Goal: Check status: Check status

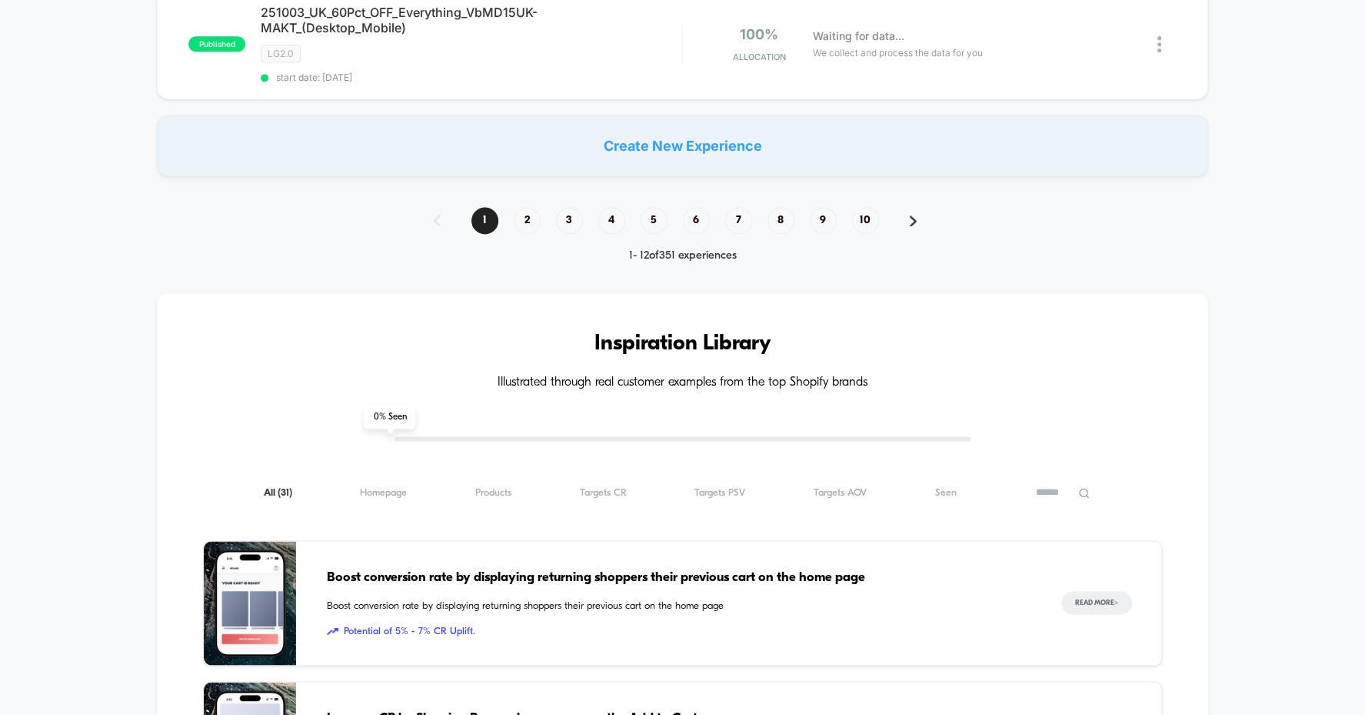
scroll to position [1302, 0]
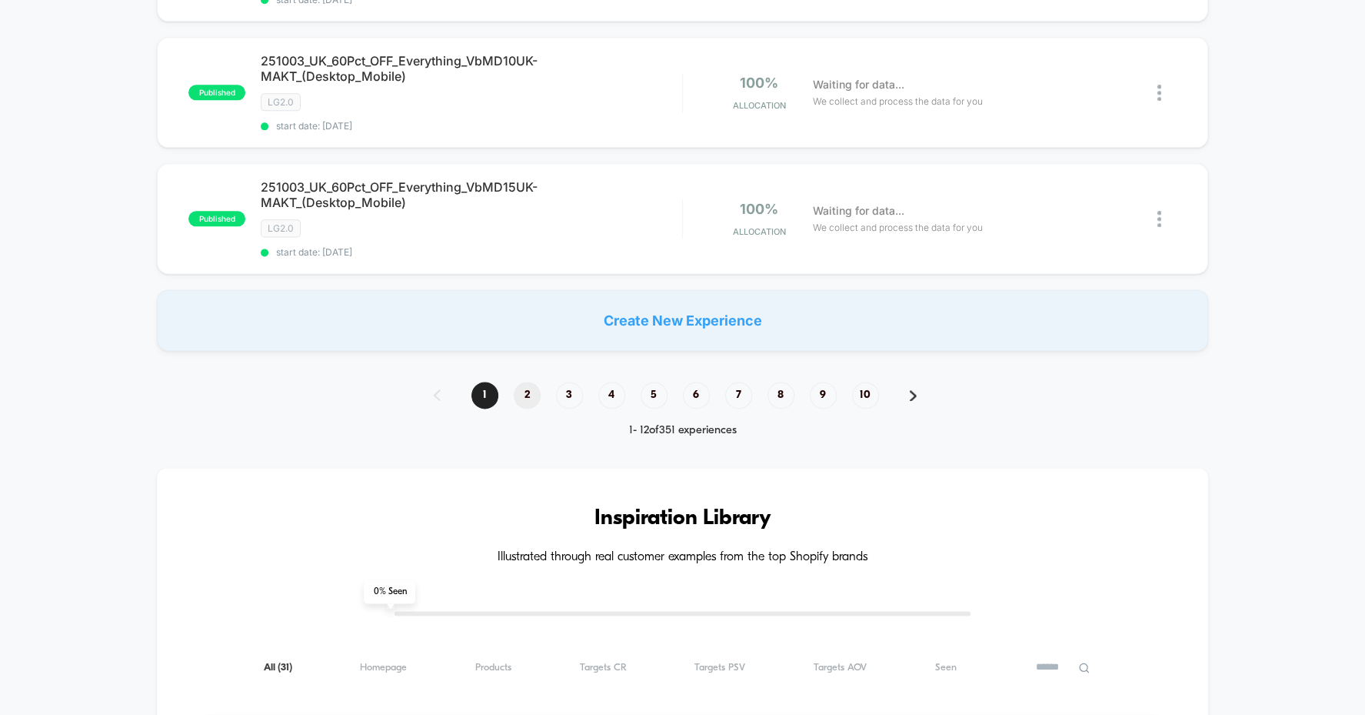
click at [524, 382] on span "2" at bounding box center [527, 395] width 27 height 27
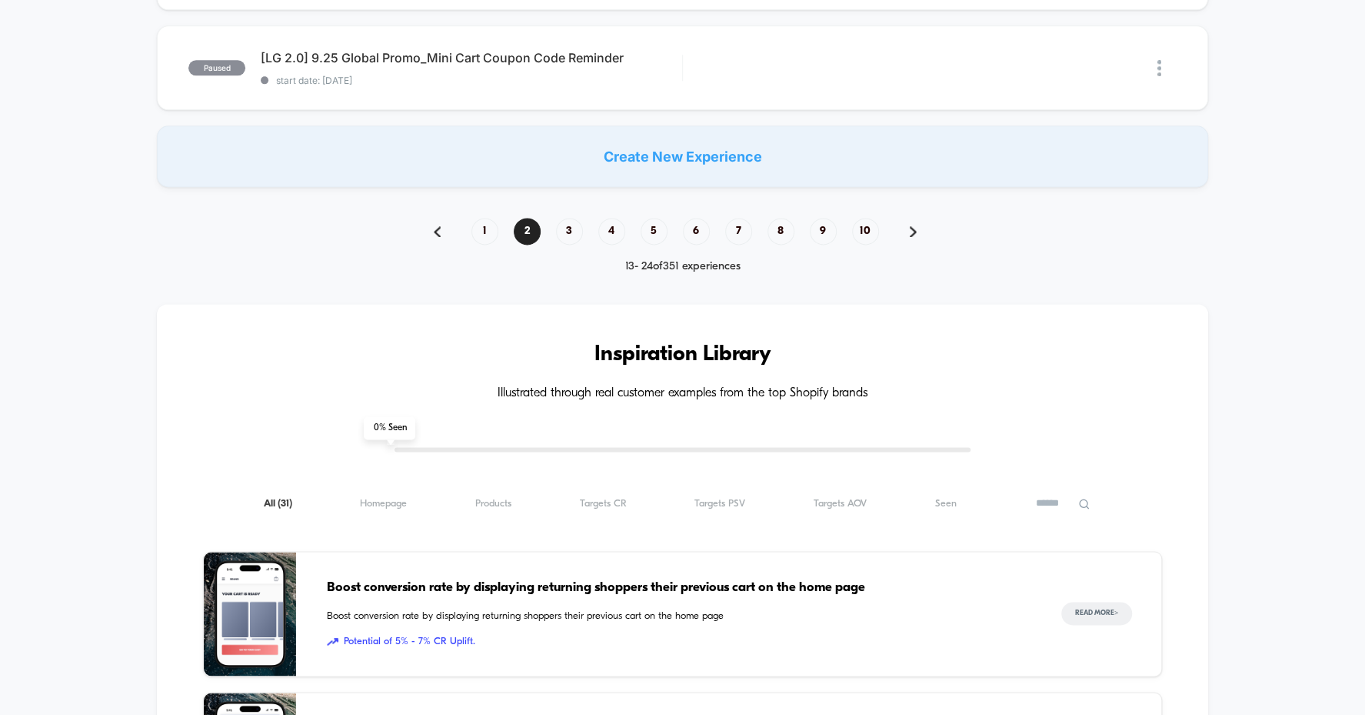
scroll to position [1262, 0]
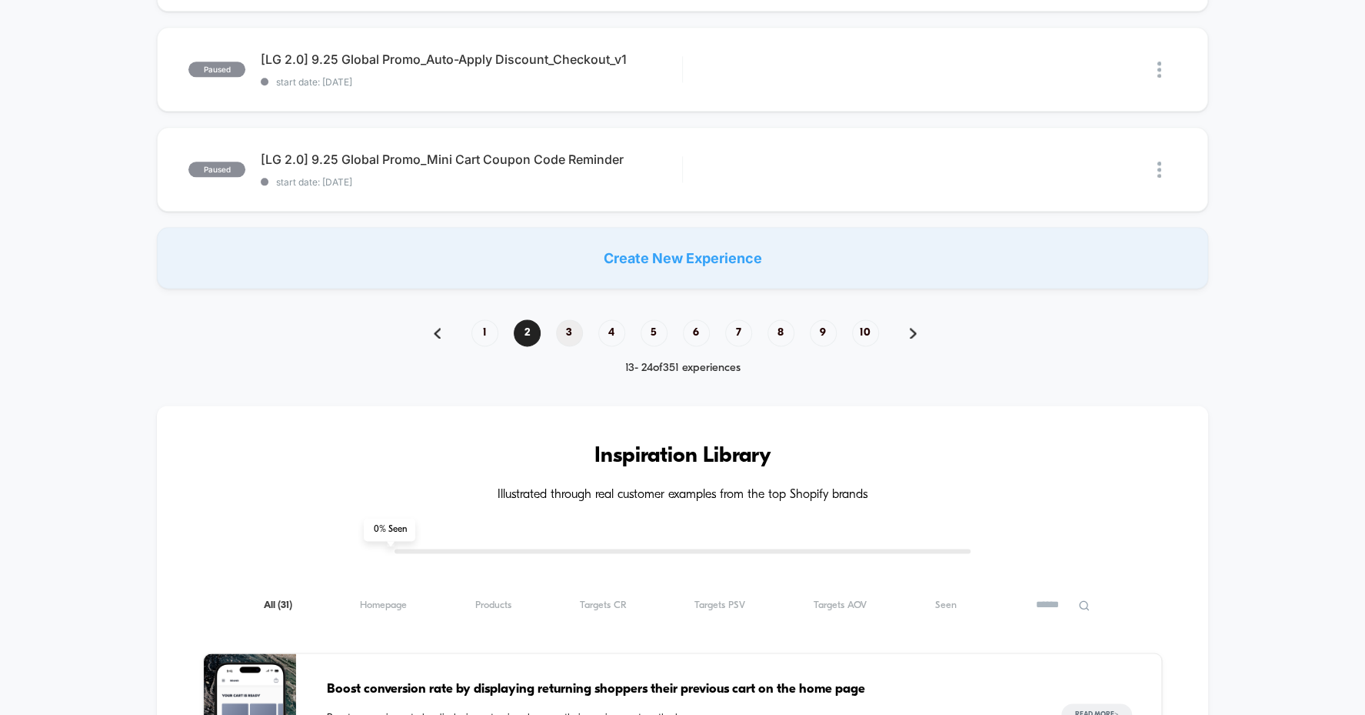
click at [568, 319] on span "3" at bounding box center [569, 332] width 27 height 27
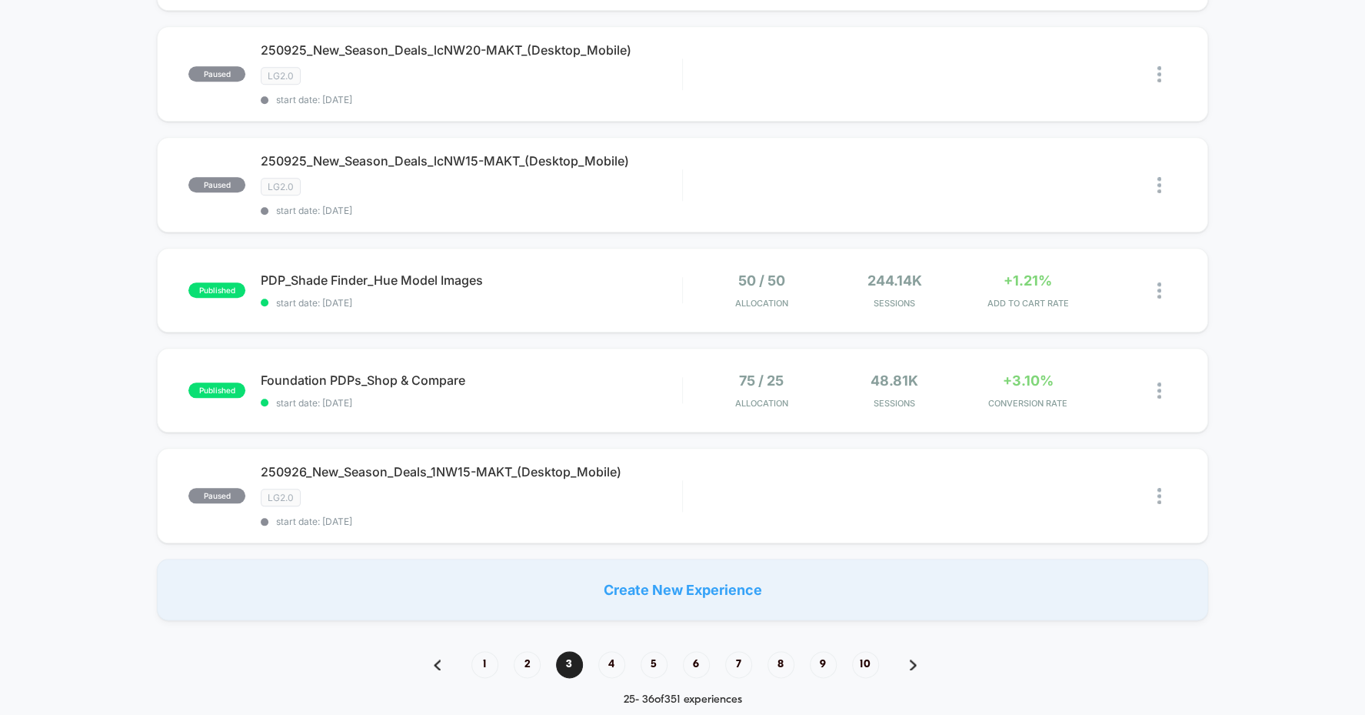
scroll to position [1118, 0]
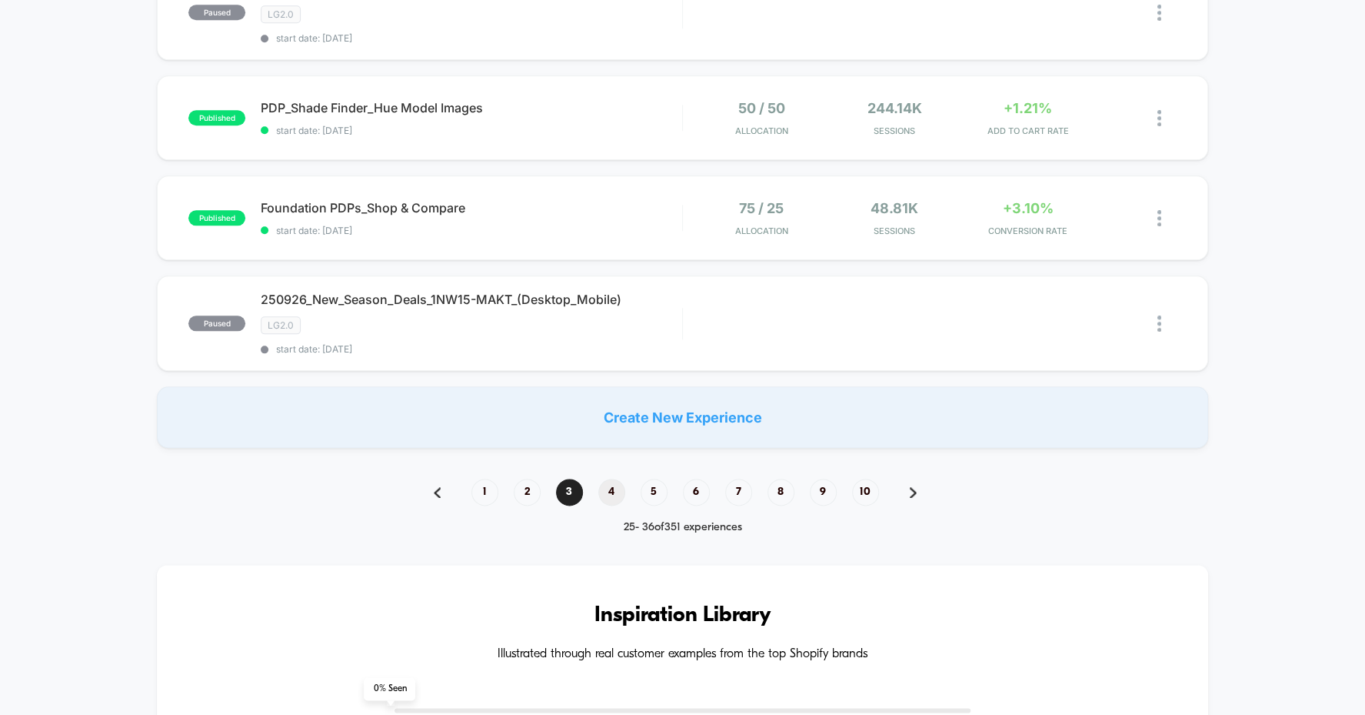
click at [612, 478] on span "4" at bounding box center [611, 491] width 27 height 27
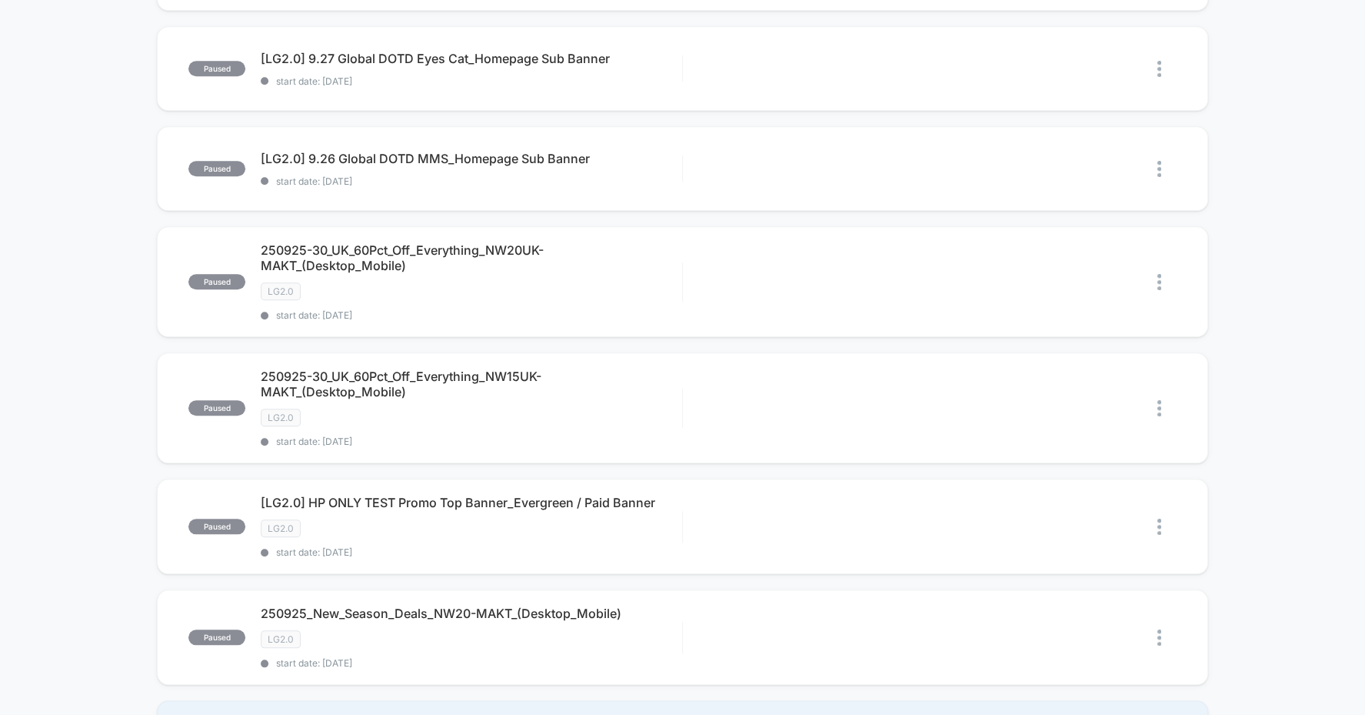
scroll to position [751, 0]
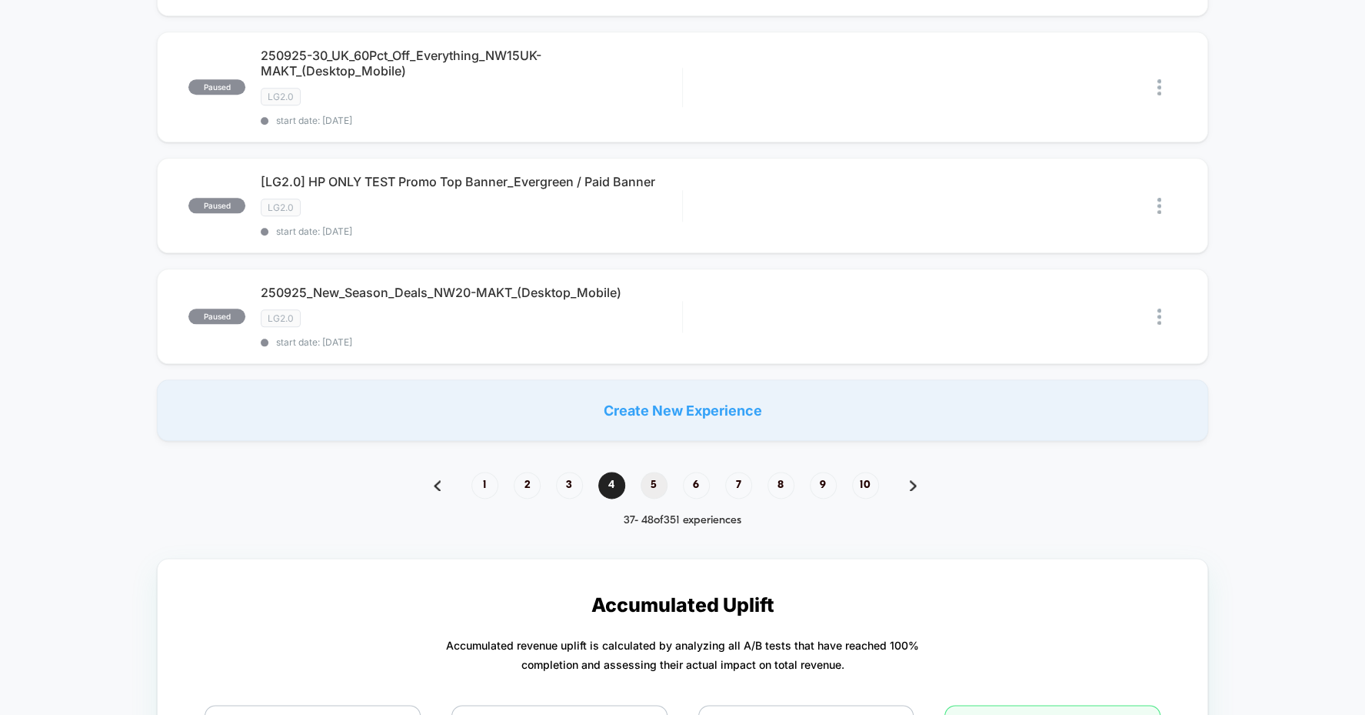
click at [648, 471] on span "5" at bounding box center [654, 484] width 27 height 27
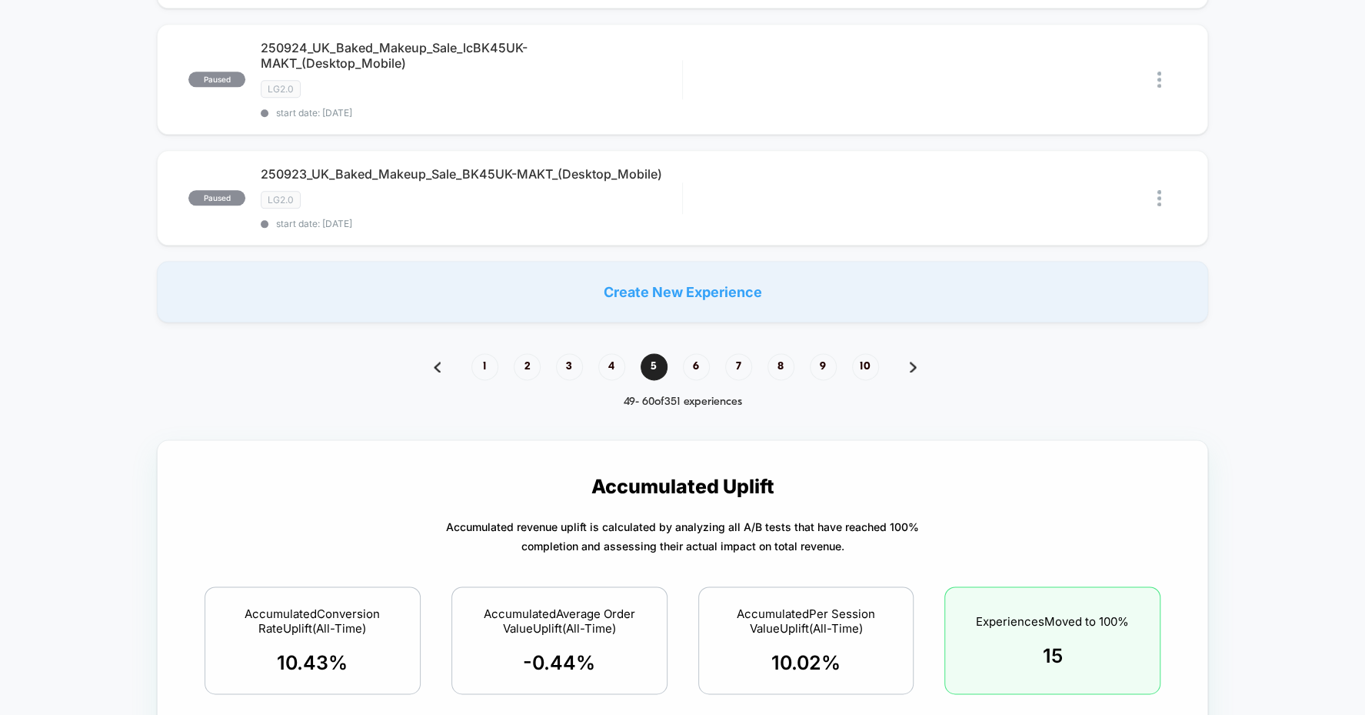
scroll to position [1193, 0]
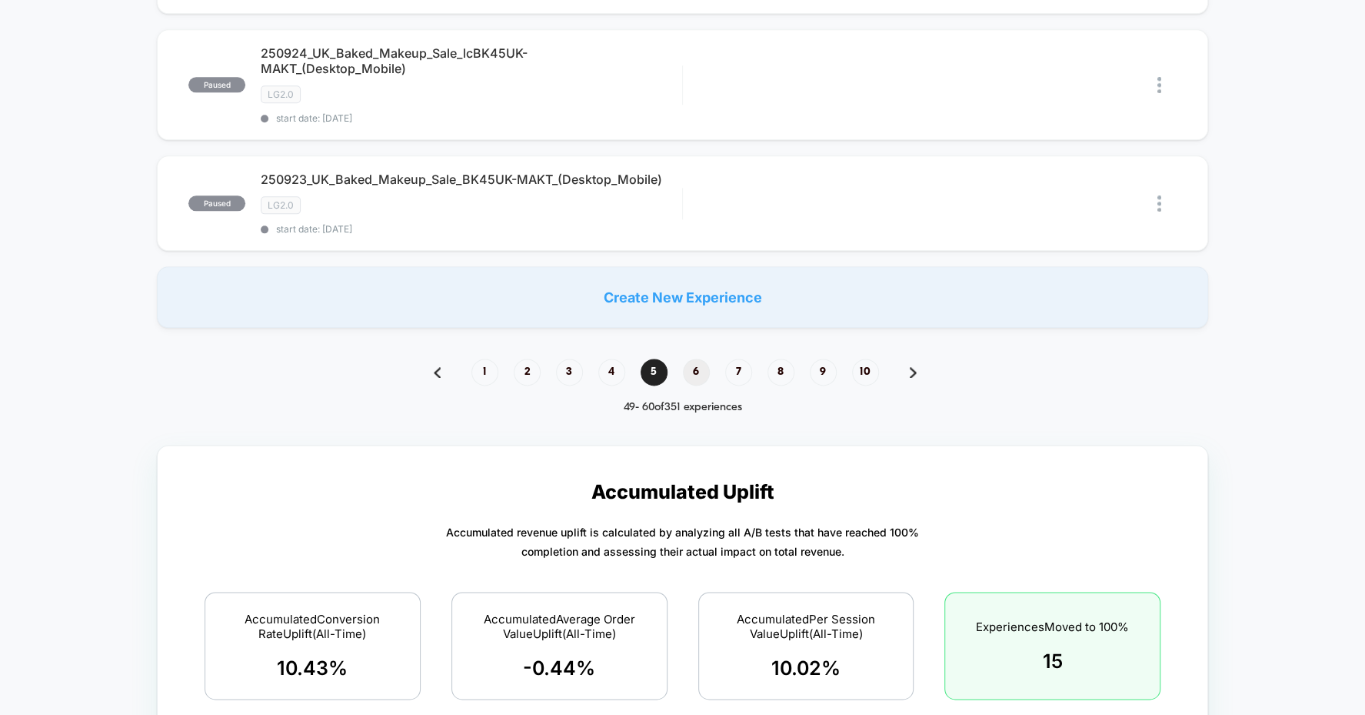
click at [696, 358] on span "6" at bounding box center [696, 371] width 27 height 27
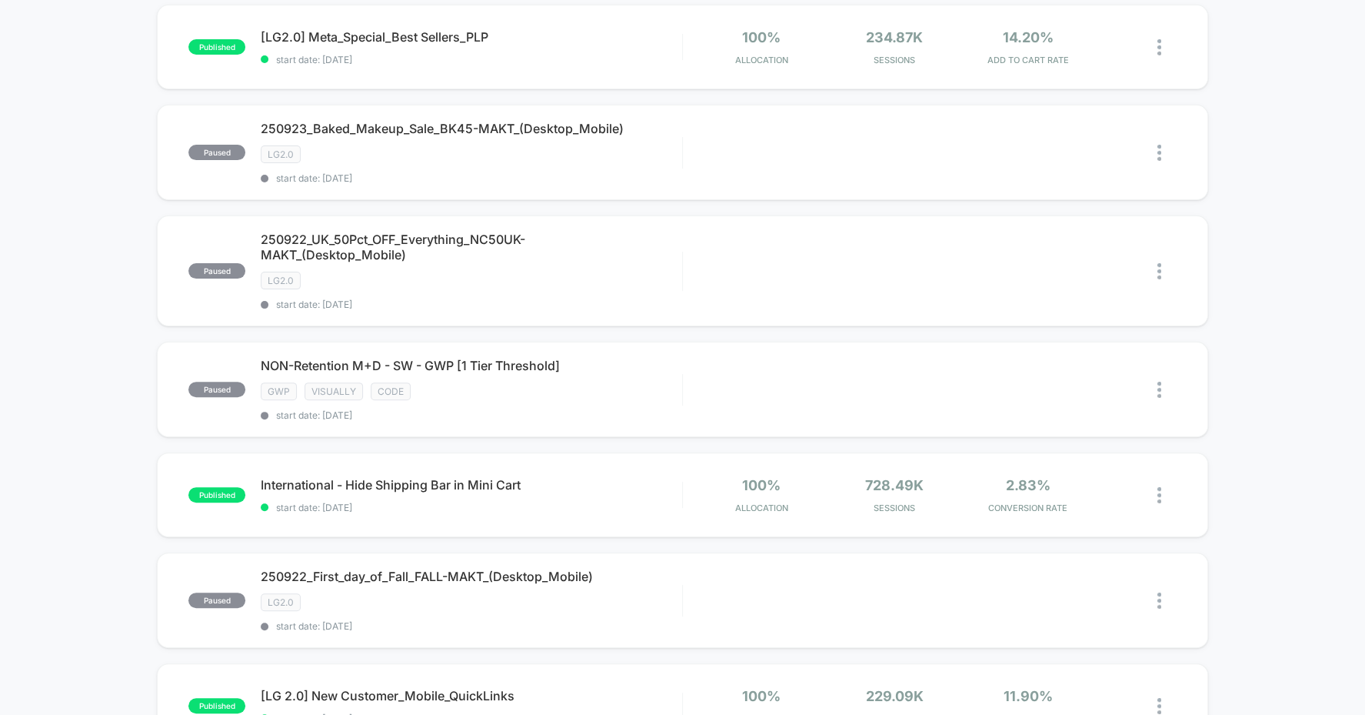
scroll to position [1179, 0]
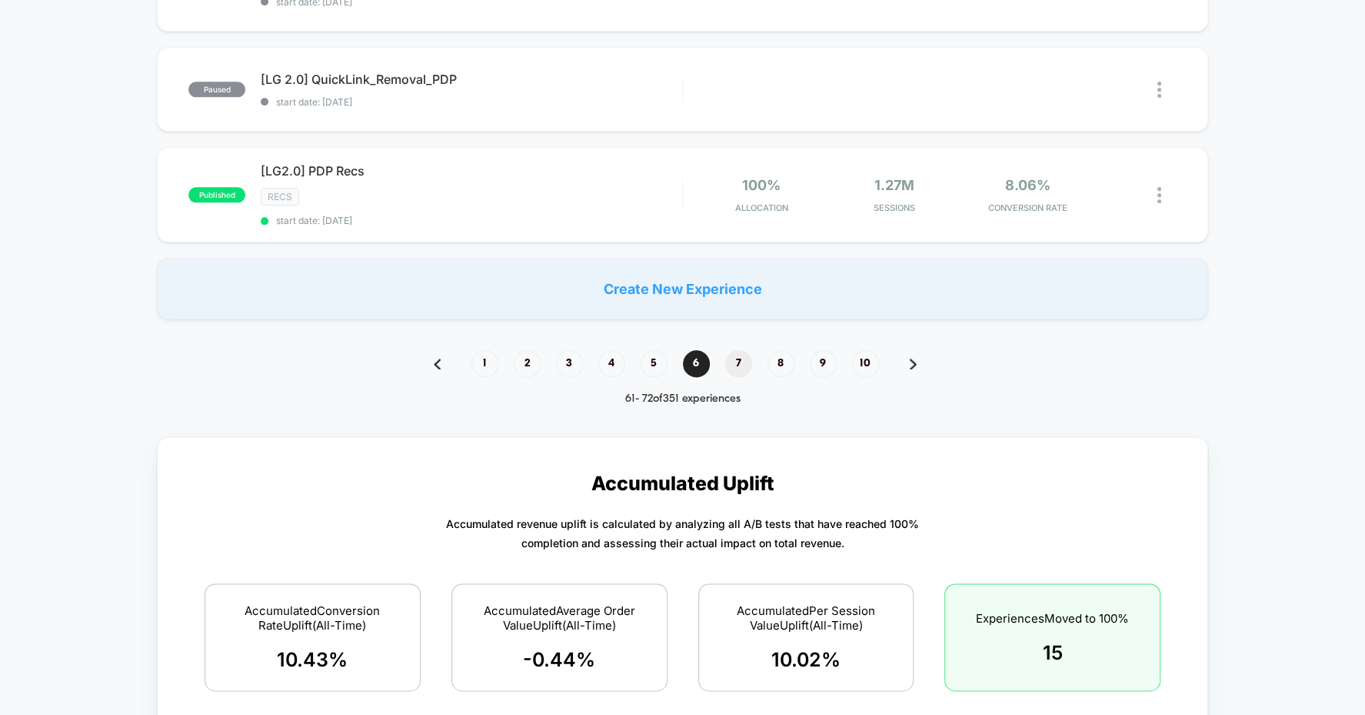
click at [737, 350] on span "7" at bounding box center [738, 363] width 27 height 27
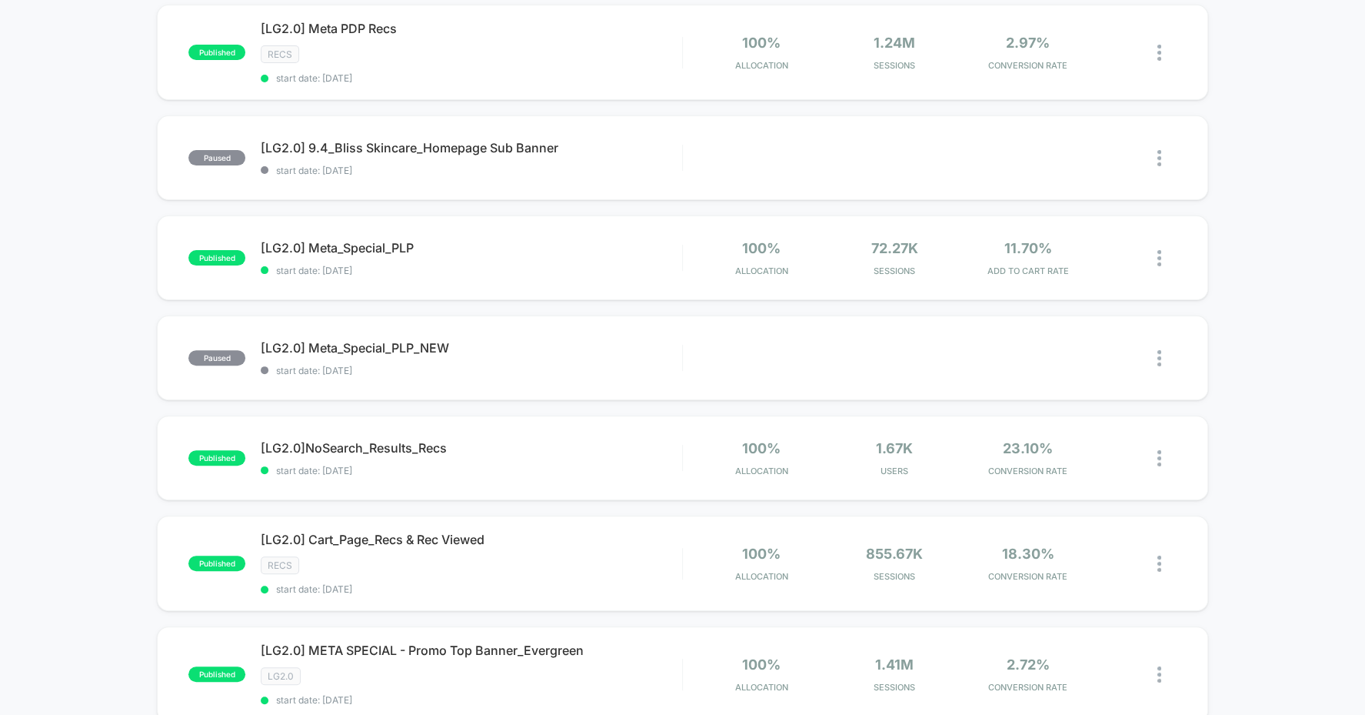
scroll to position [1188, 0]
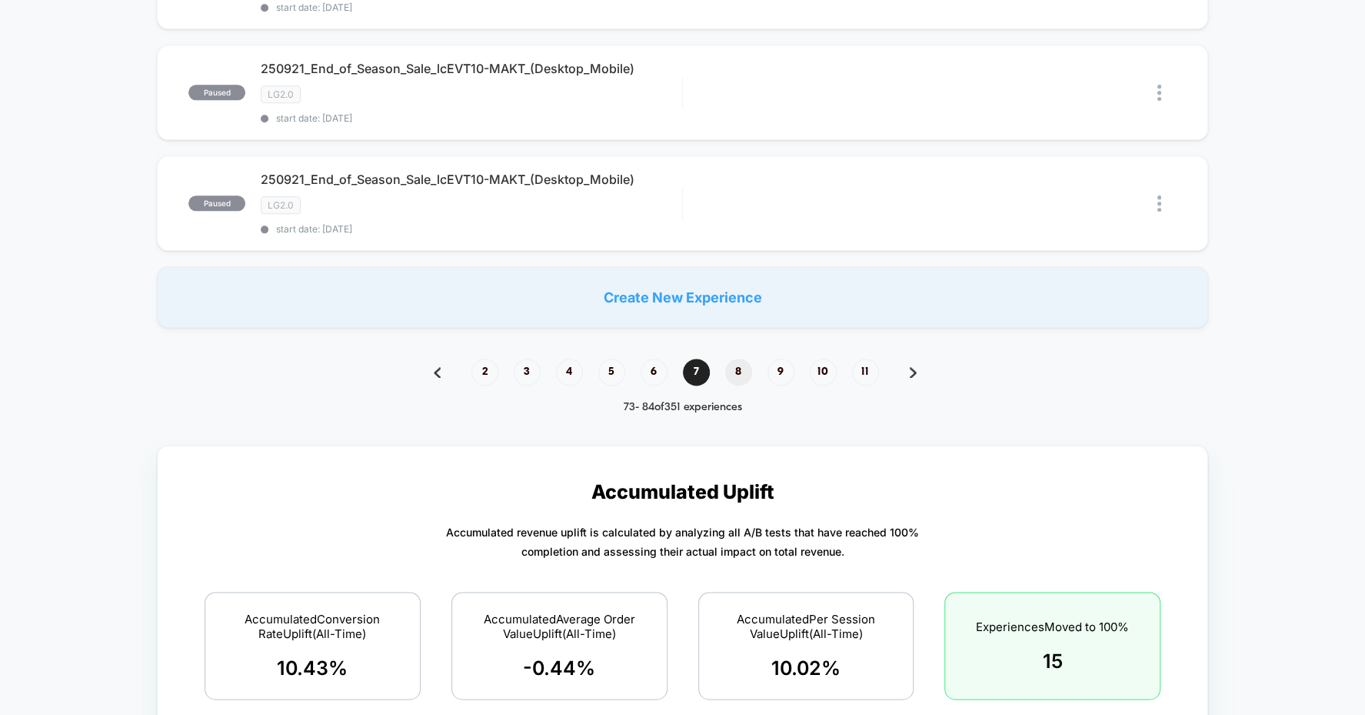
click at [741, 358] on span "8" at bounding box center [738, 371] width 27 height 27
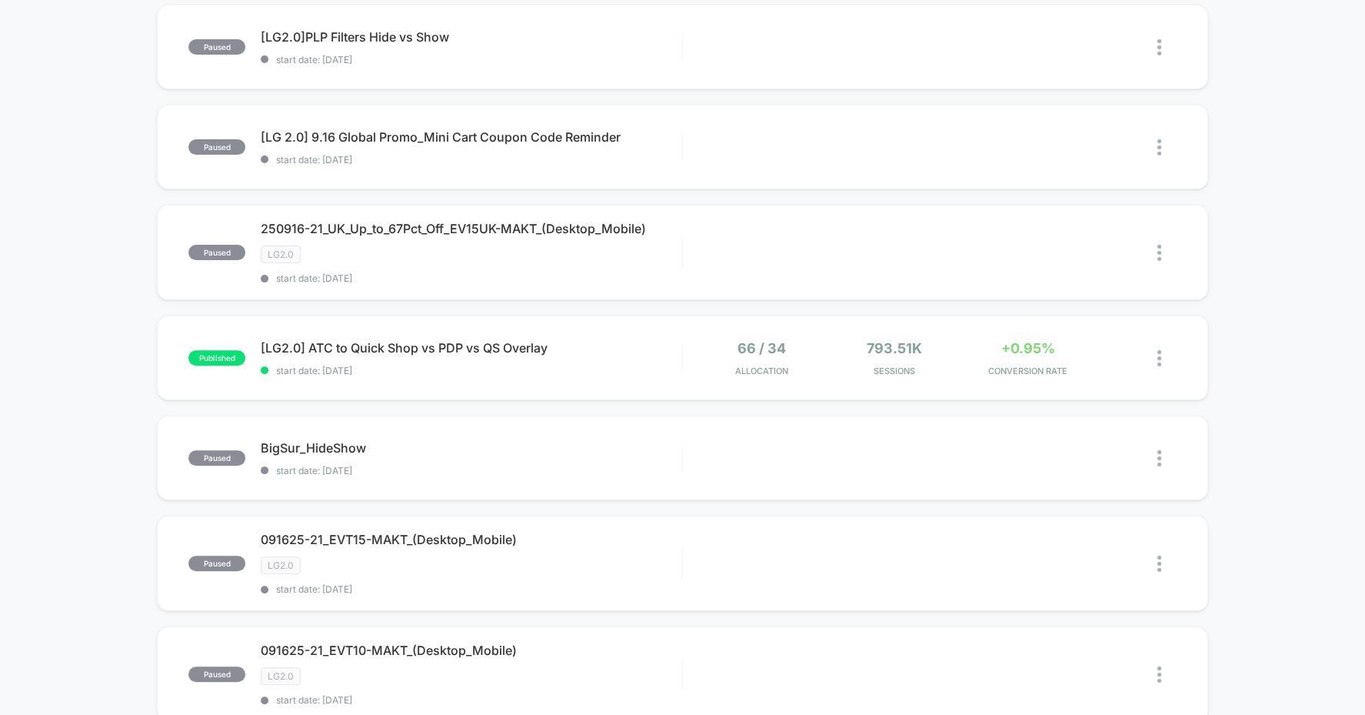
scroll to position [1202, 0]
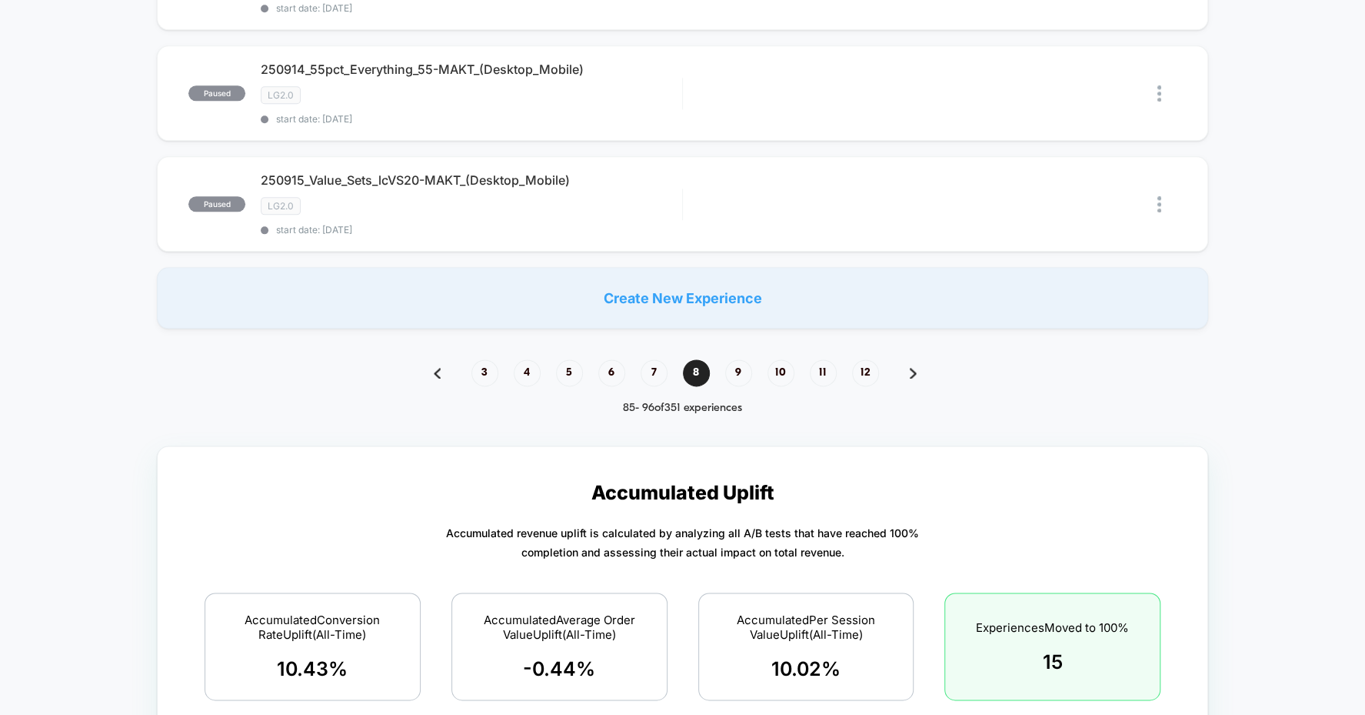
click at [741, 359] on span "9" at bounding box center [738, 372] width 27 height 27
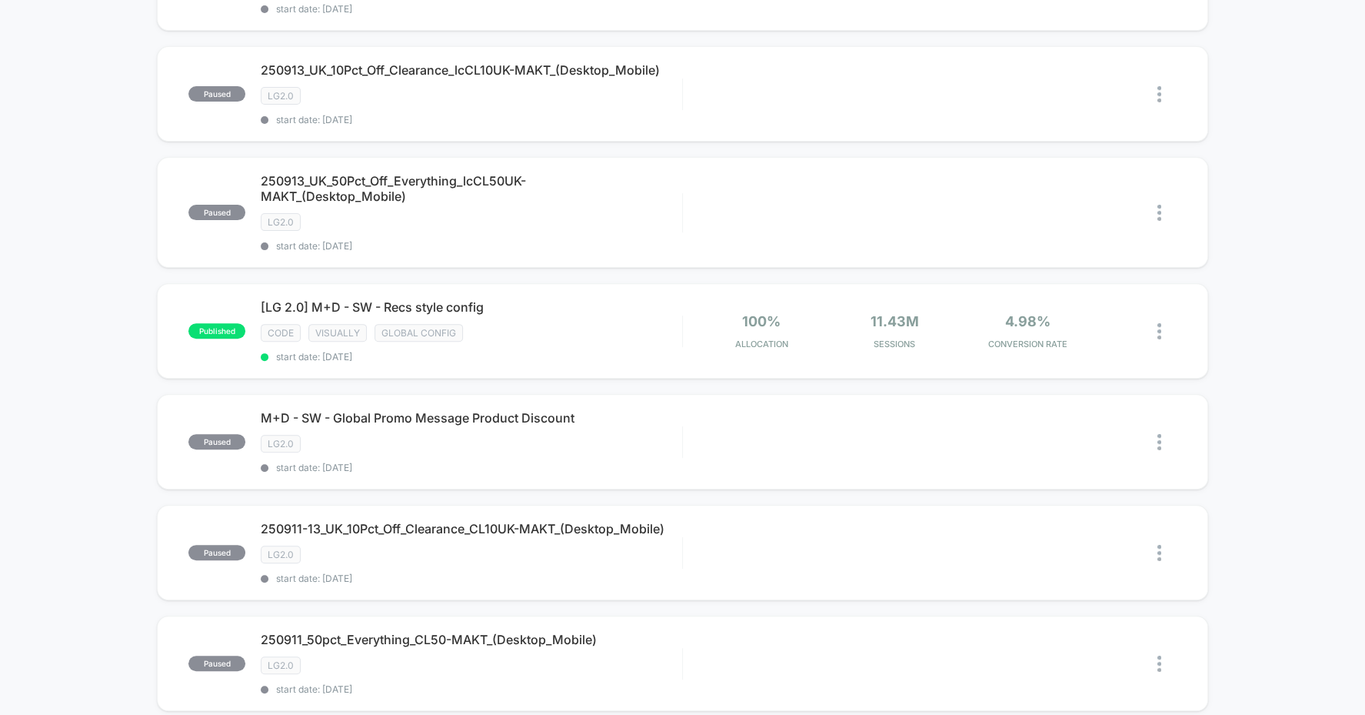
scroll to position [0, 0]
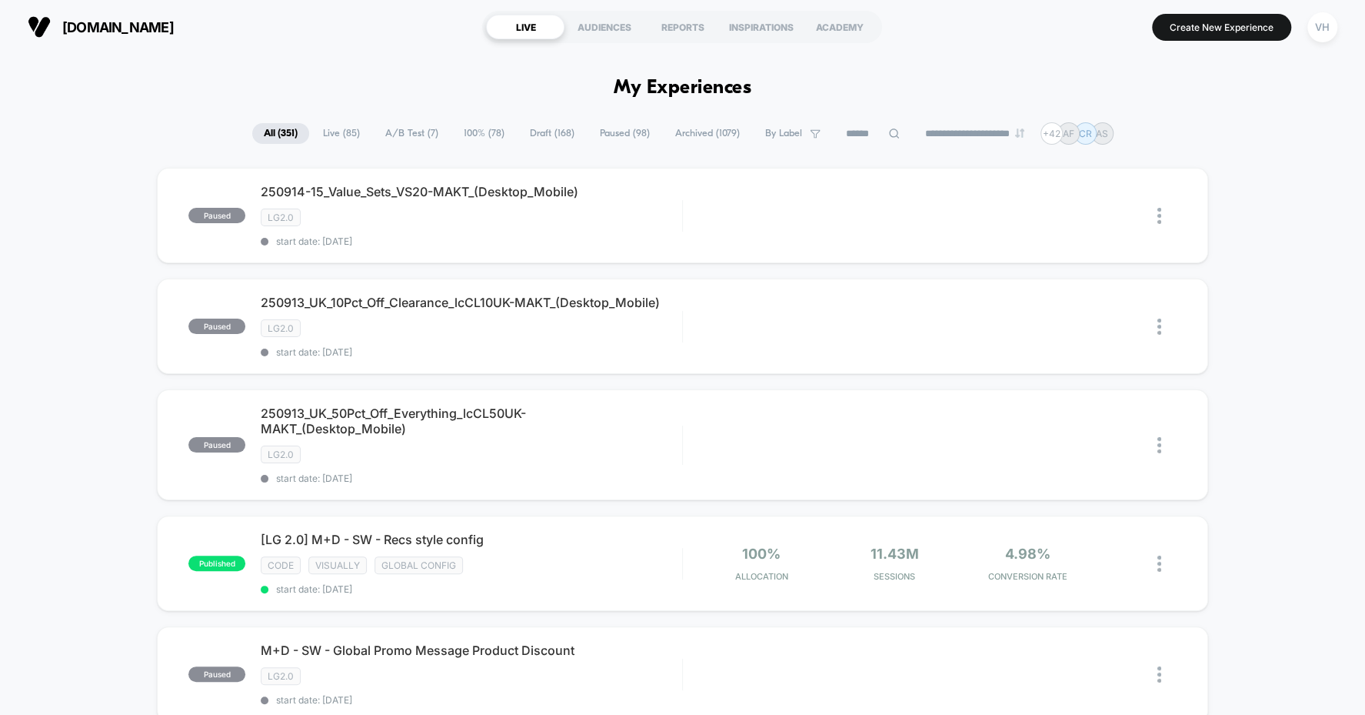
click at [348, 128] on span "Live ( 85 )" at bounding box center [342, 133] width 60 height 21
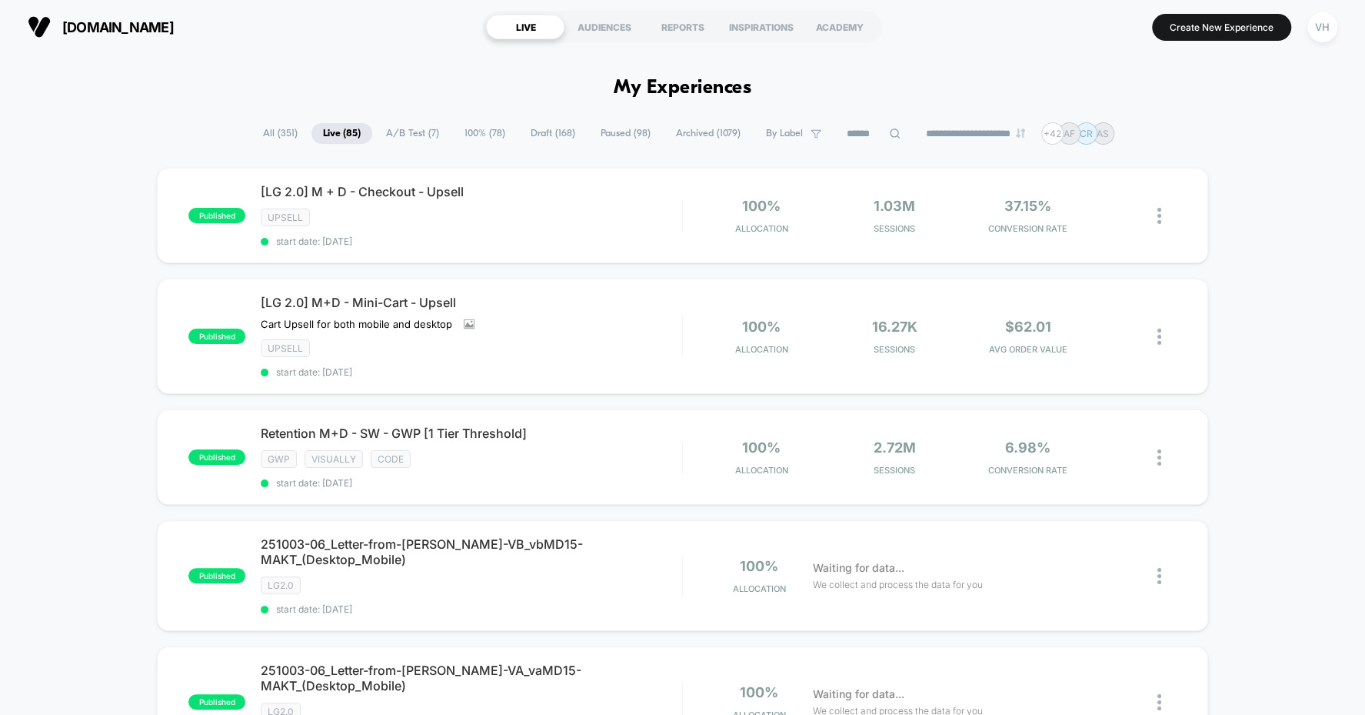
click at [409, 132] on span "A/B Test ( 7 )" at bounding box center [413, 133] width 76 height 21
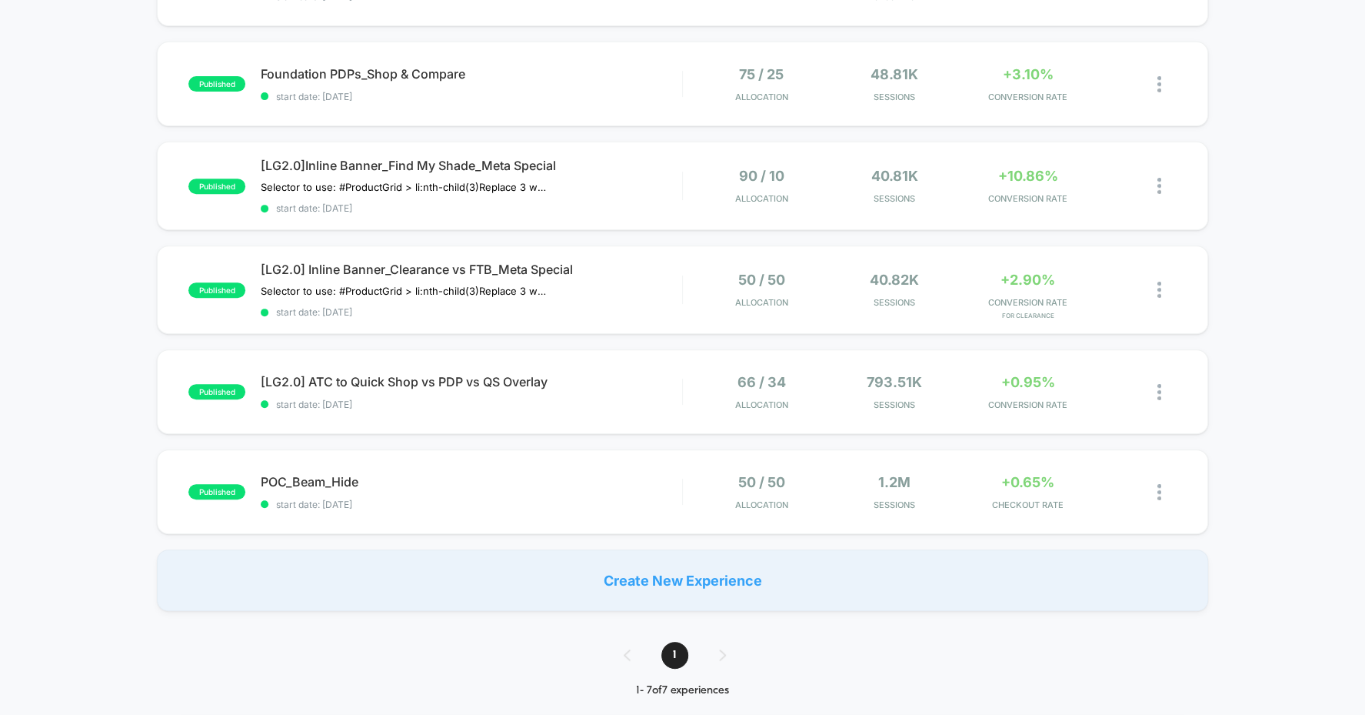
scroll to position [361, 0]
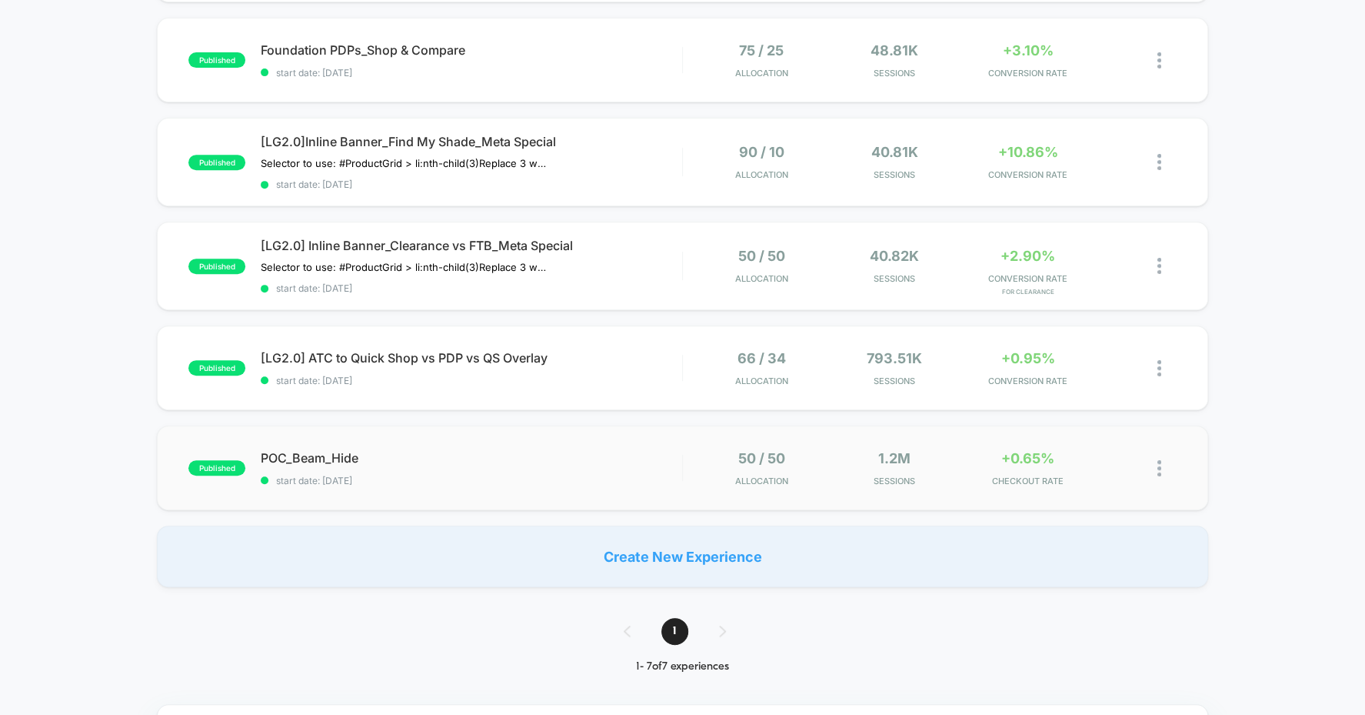
click at [324, 436] on div "published POC_Beam_Hide start date: [DATE] 50 / 50 Allocation 1.2M Sessions +0.…" at bounding box center [682, 467] width 1051 height 85
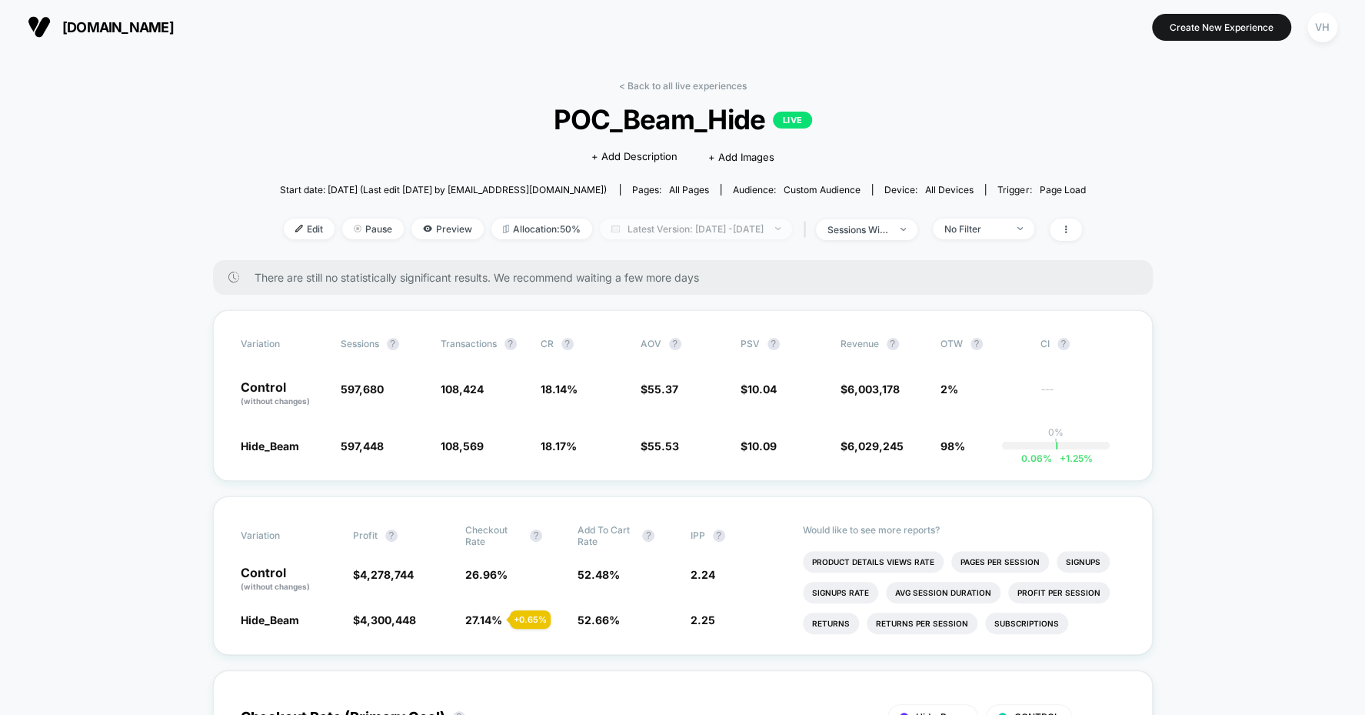
click at [735, 227] on span "Latest Version: [DATE] - [DATE]" at bounding box center [696, 228] width 192 height 21
select select "*"
select select "****"
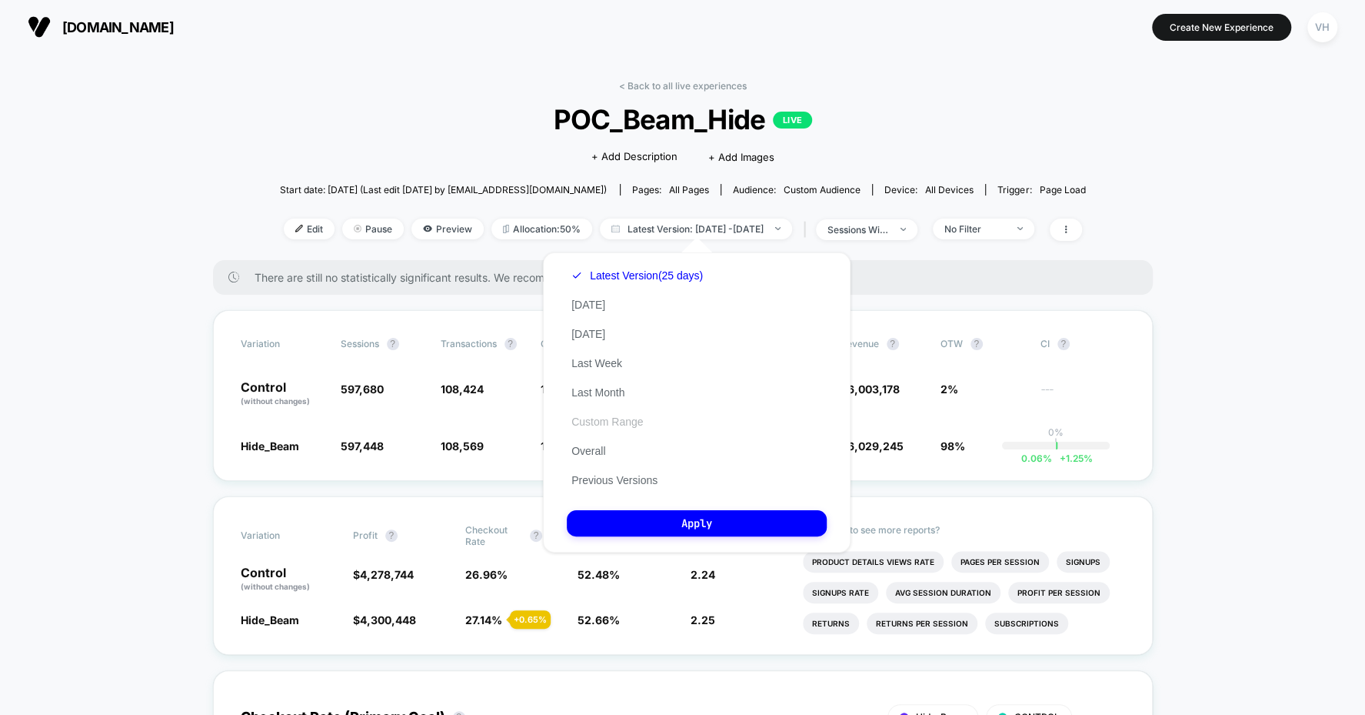
click at [608, 415] on button "Custom Range" at bounding box center [607, 422] width 81 height 14
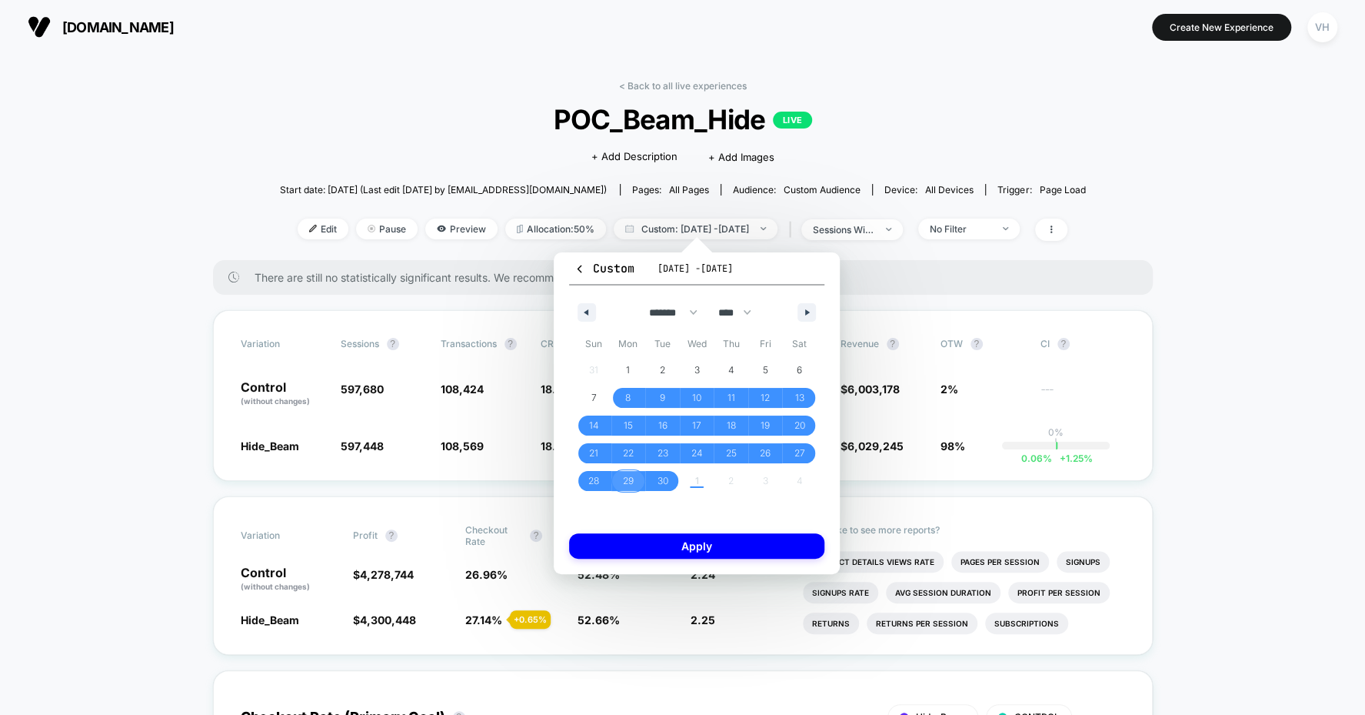
click at [626, 483] on span "29" at bounding box center [628, 481] width 11 height 28
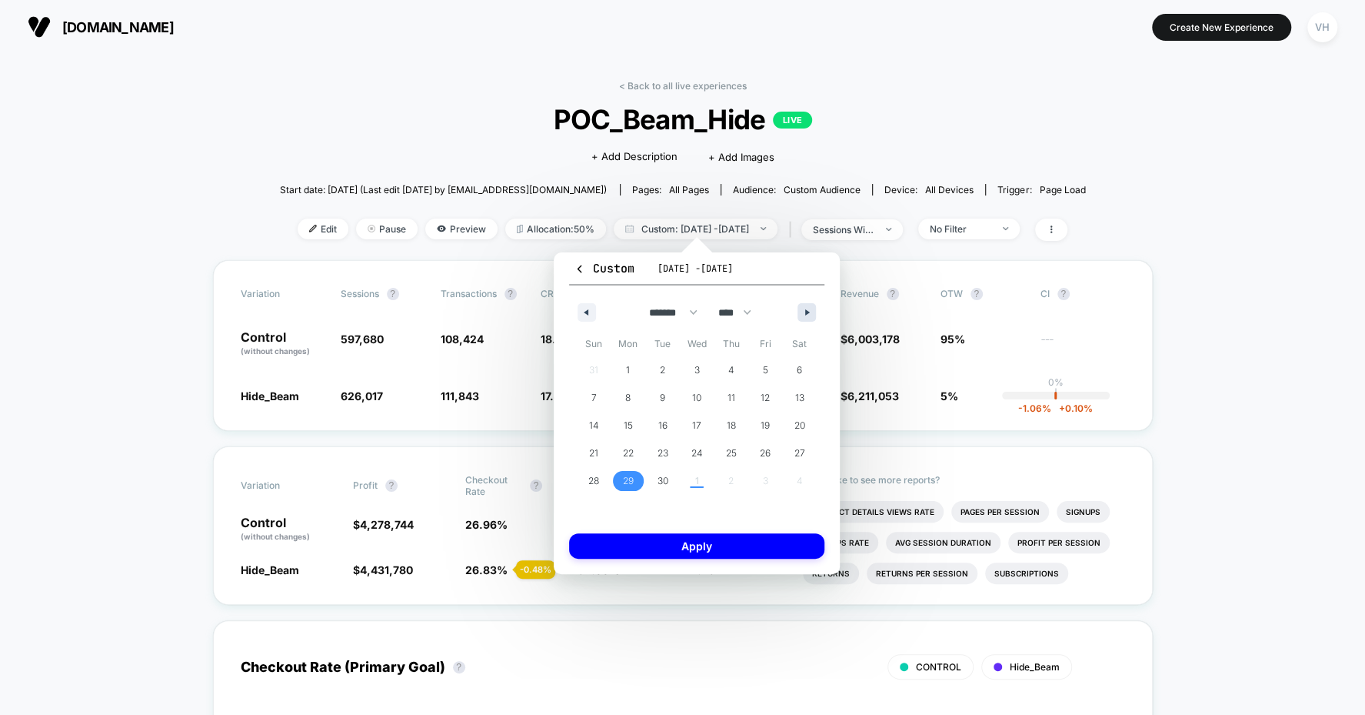
click at [809, 321] on button "button" at bounding box center [807, 312] width 18 height 18
click at [695, 368] on span "1" at bounding box center [697, 370] width 4 height 28
select select "*"
click at [688, 545] on button "Apply" at bounding box center [696, 545] width 255 height 25
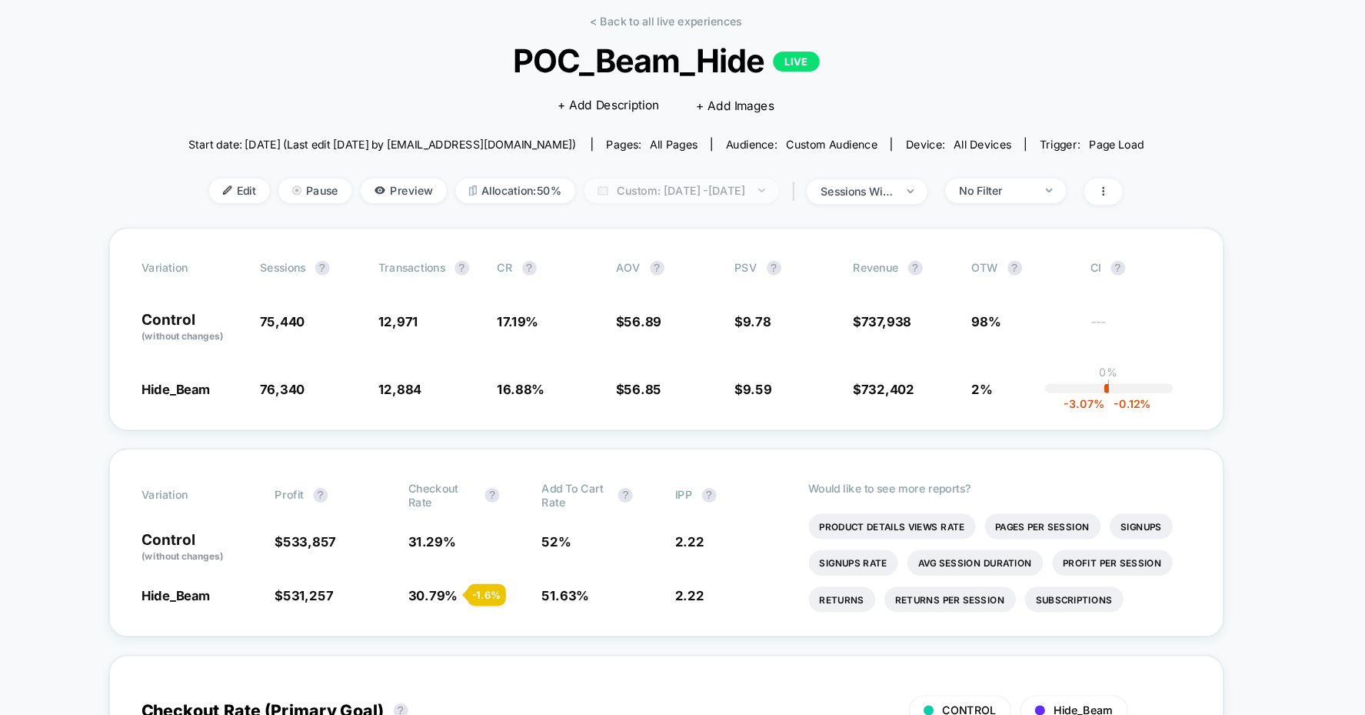
click at [760, 222] on span "Custom: [DATE] - [DATE]" at bounding box center [696, 228] width 164 height 21
select select "*"
select select "****"
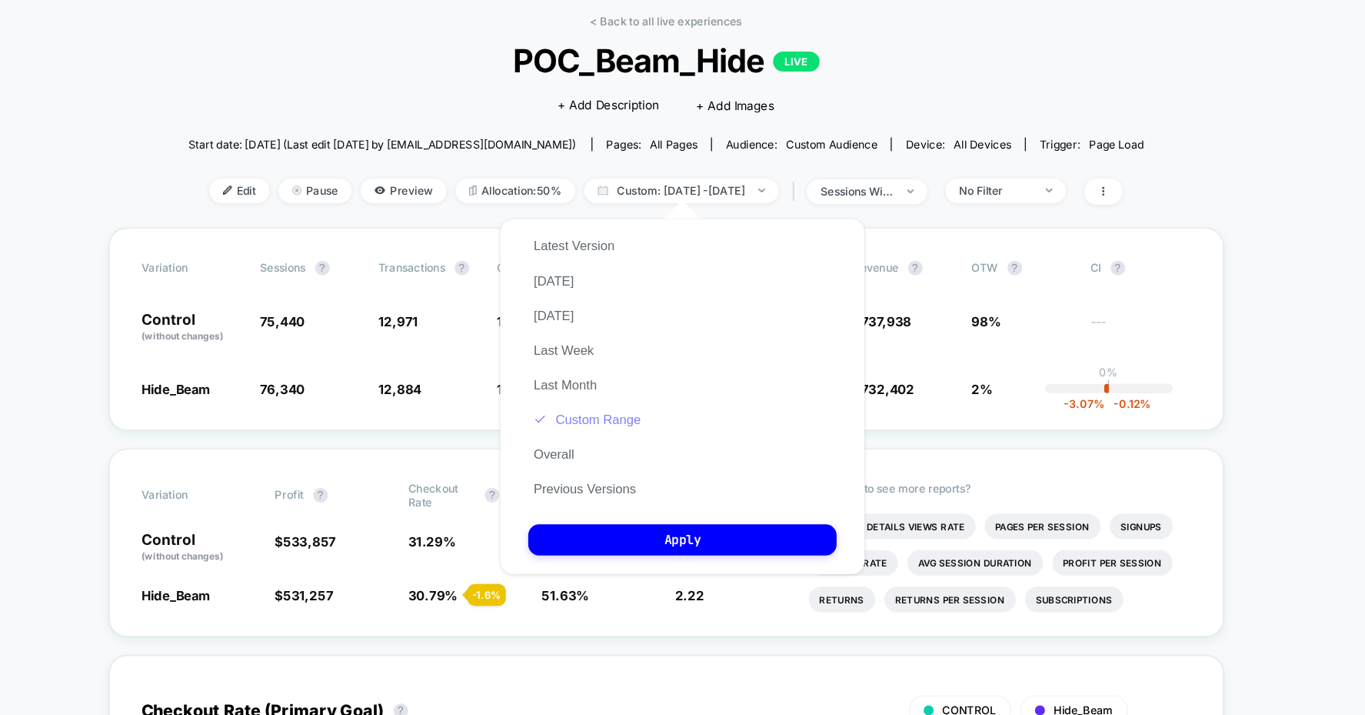
click at [641, 422] on button "Custom Range" at bounding box center [616, 422] width 99 height 14
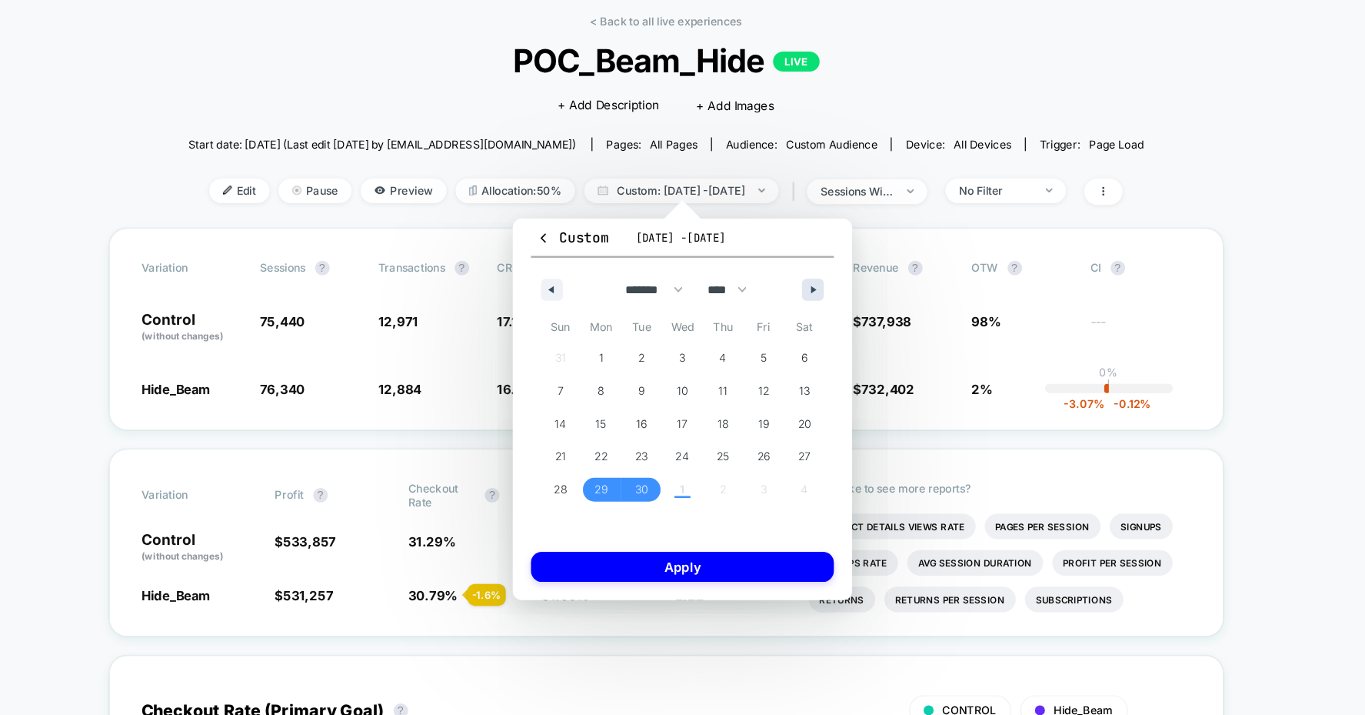
click at [805, 307] on button "button" at bounding box center [807, 312] width 18 height 18
select select "*"
click at [698, 366] on span "1" at bounding box center [697, 370] width 4 height 28
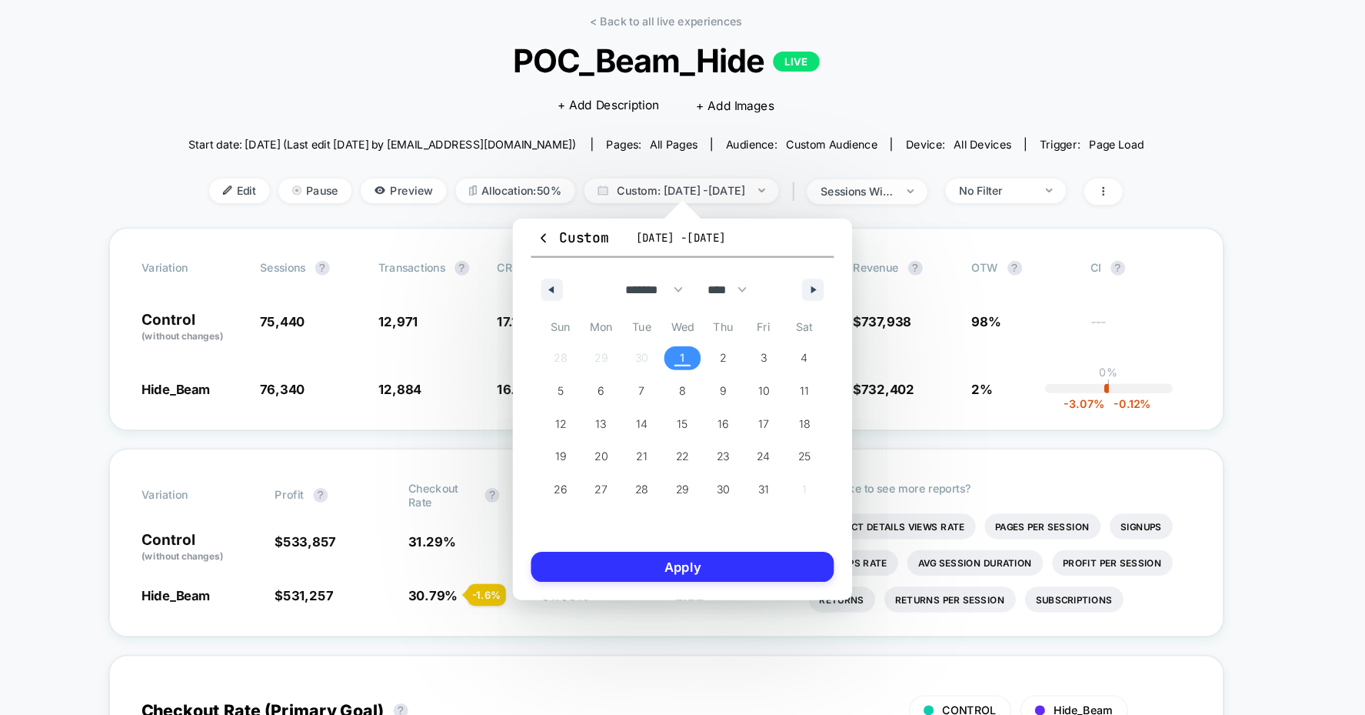
click at [716, 549] on button "Apply" at bounding box center [696, 545] width 255 height 25
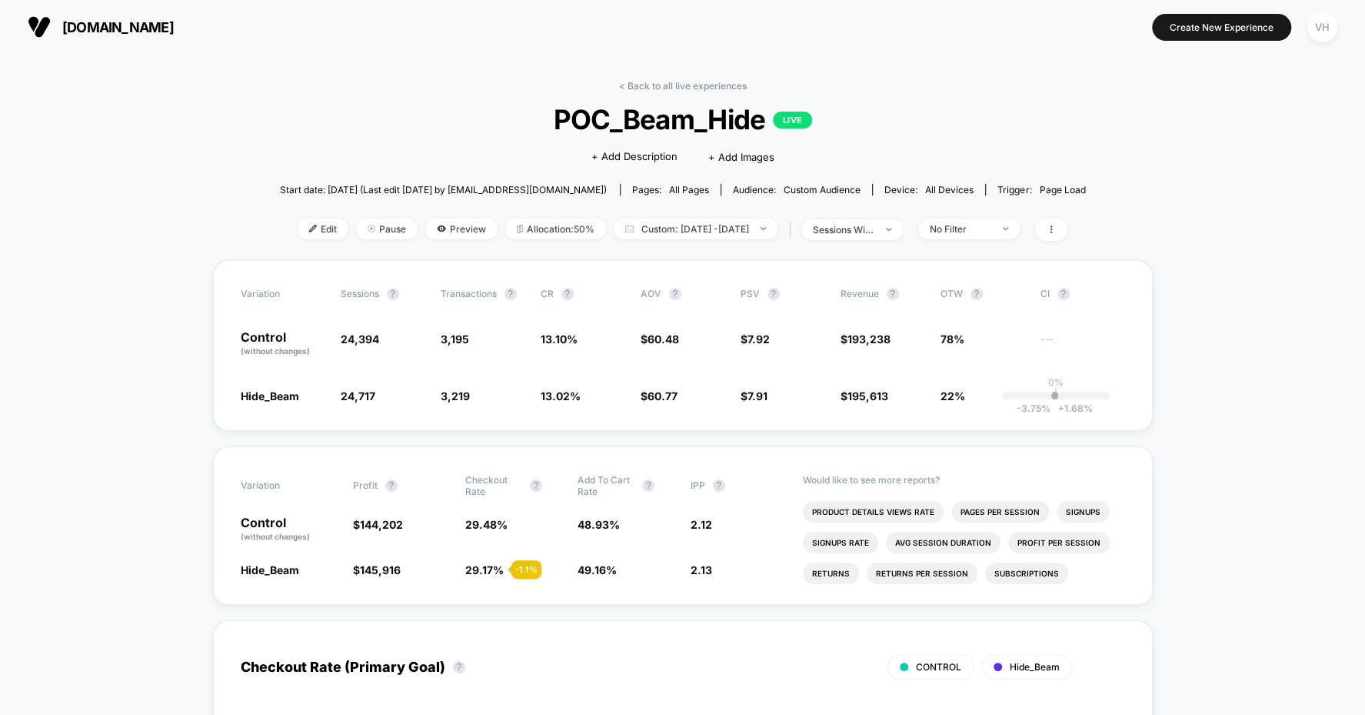
click at [1028, 243] on div "< Back to all live experiences POC_Beam_Hide LIVE Click to edit experience deta…" at bounding box center [683, 170] width 806 height 180
click at [1014, 227] on span "No Filter" at bounding box center [969, 228] width 102 height 21
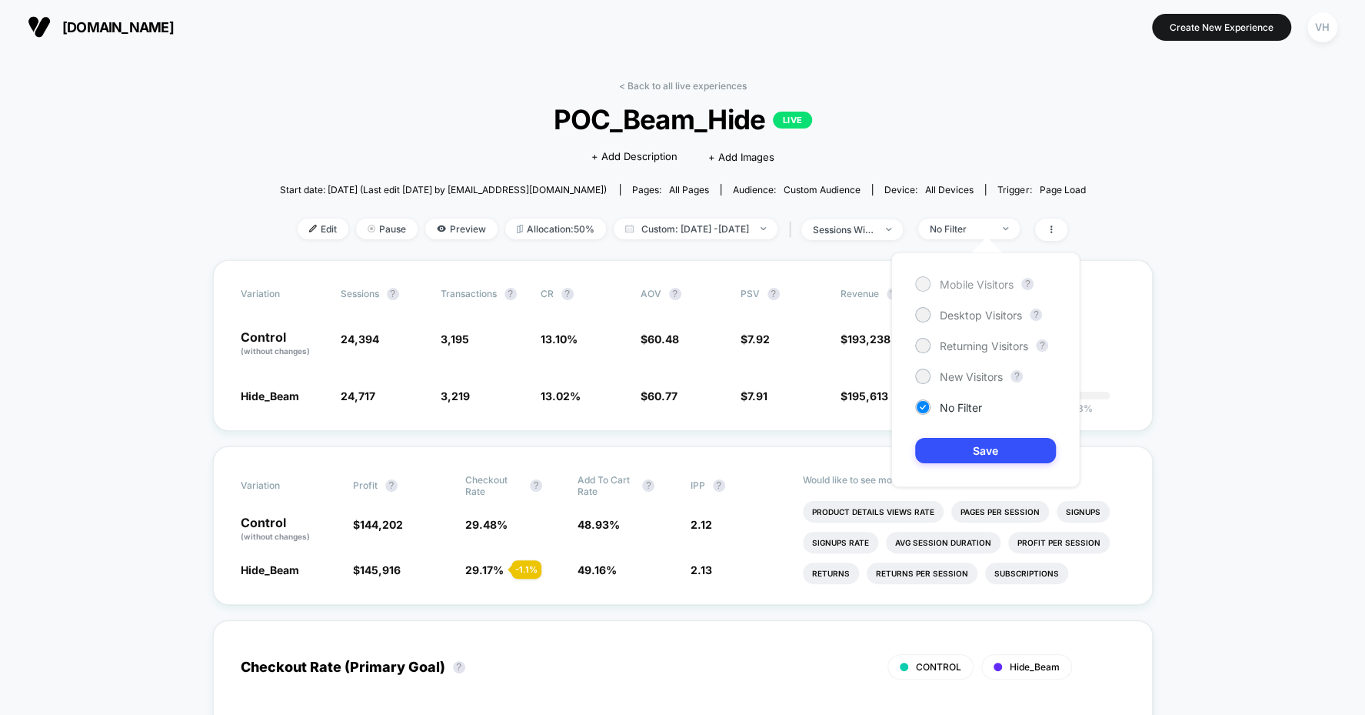
click at [965, 286] on span "Mobile Visitors" at bounding box center [977, 284] width 74 height 13
click at [962, 438] on button "Save" at bounding box center [985, 450] width 141 height 25
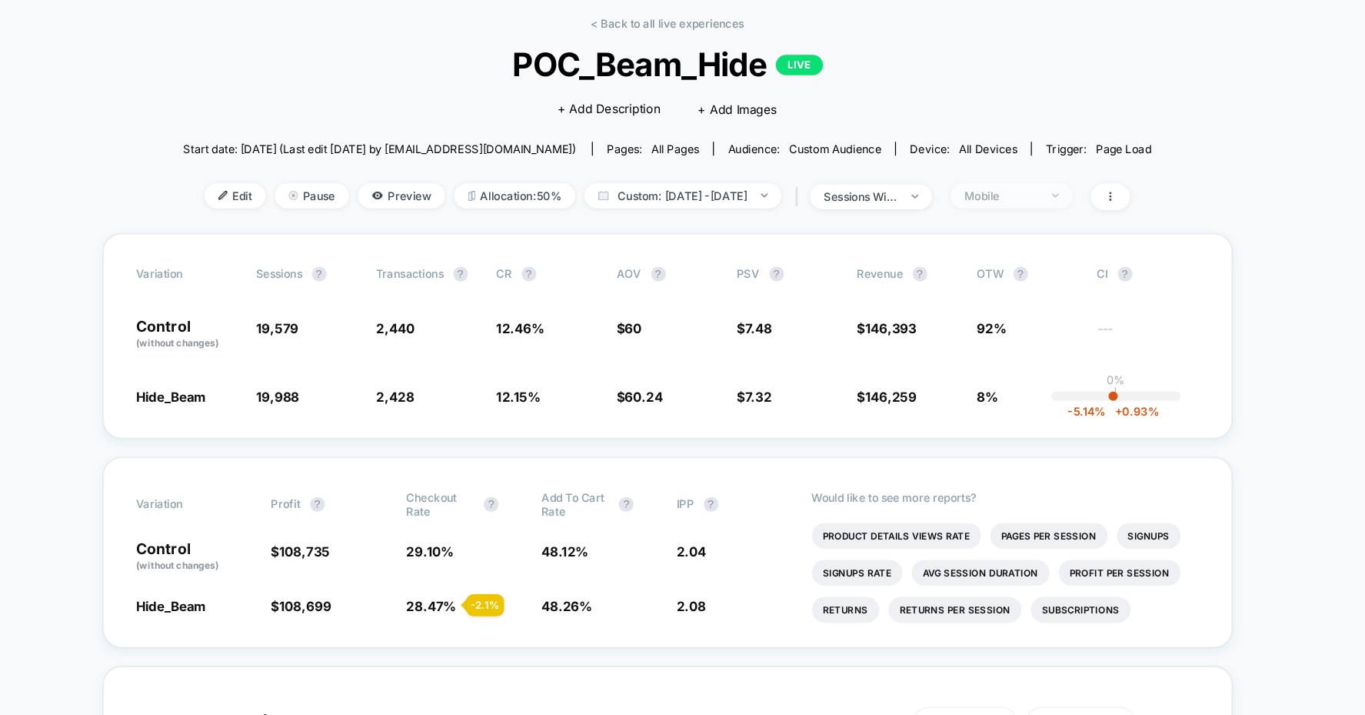
click at [991, 228] on div "Mobile" at bounding box center [961, 229] width 62 height 12
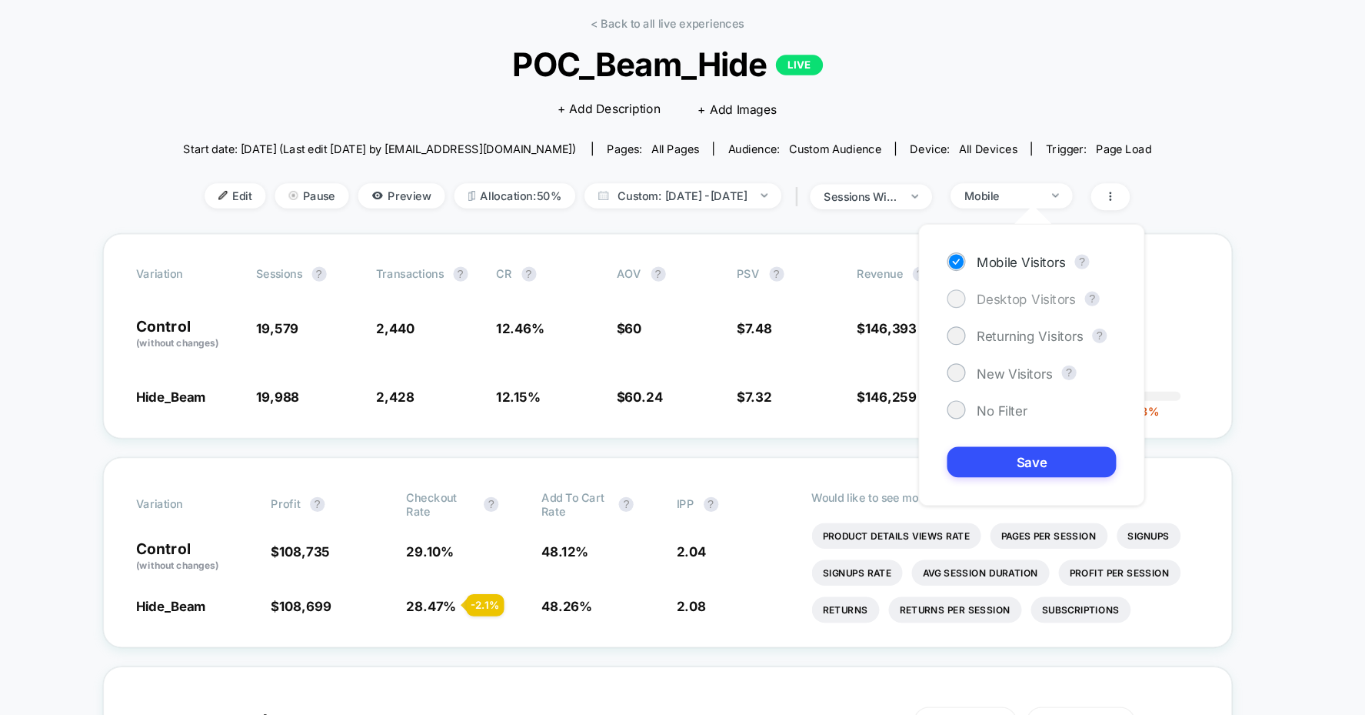
click at [953, 312] on span "Desktop Visitors" at bounding box center [981, 314] width 82 height 13
click at [967, 452] on button "Save" at bounding box center [985, 450] width 141 height 25
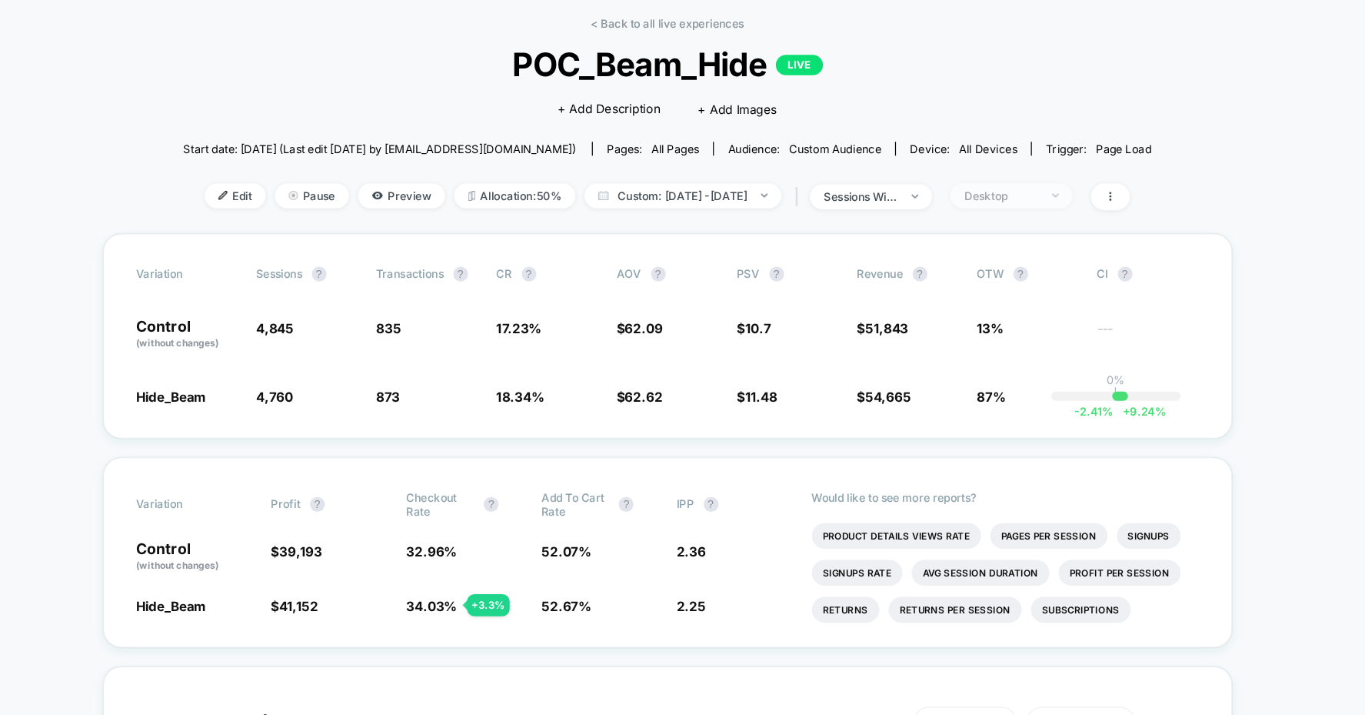
click at [991, 230] on div "Desktop" at bounding box center [961, 229] width 62 height 12
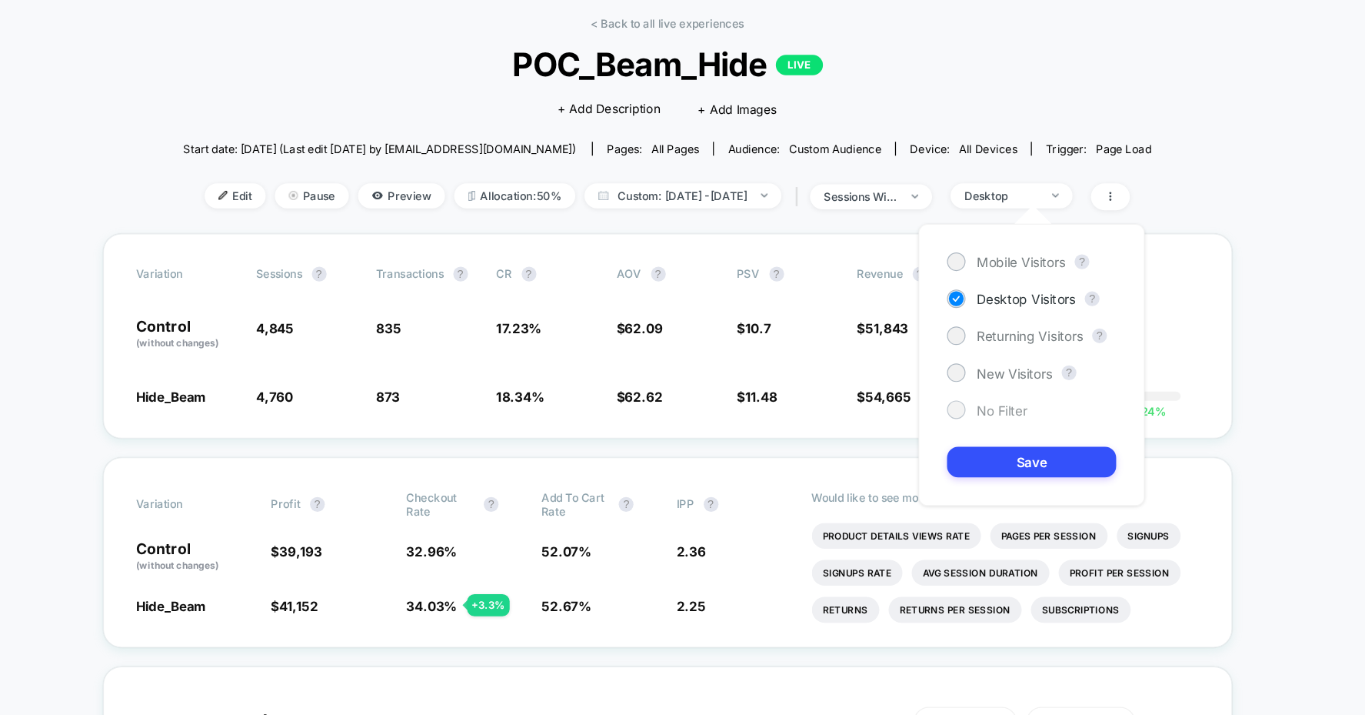
click at [959, 406] on span "No Filter" at bounding box center [961, 407] width 42 height 13
click at [967, 448] on button "Save" at bounding box center [985, 450] width 141 height 25
